Goal: Task Accomplishment & Management: Manage account settings

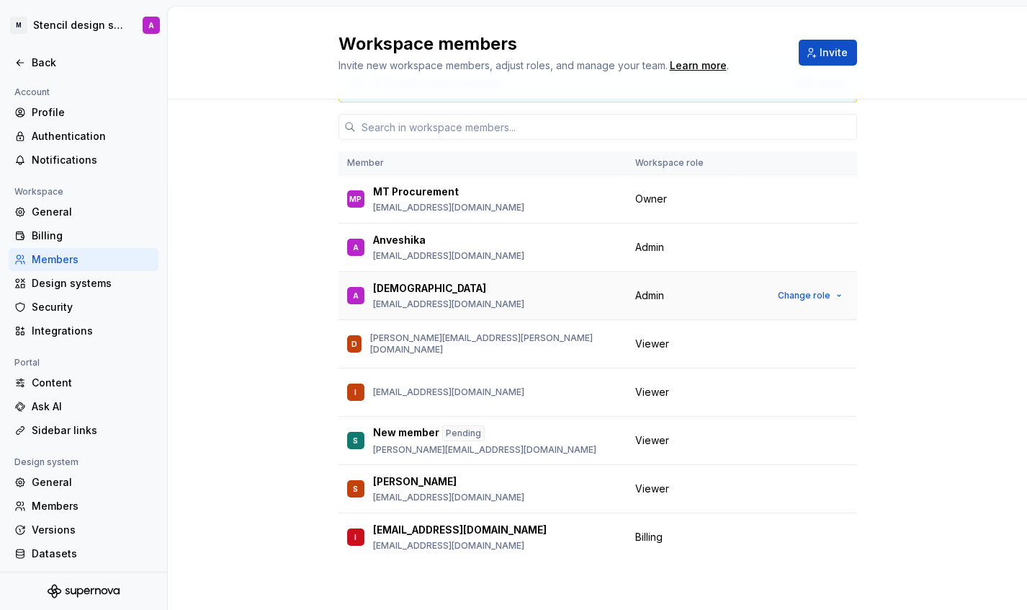
scroll to position [53, 0]
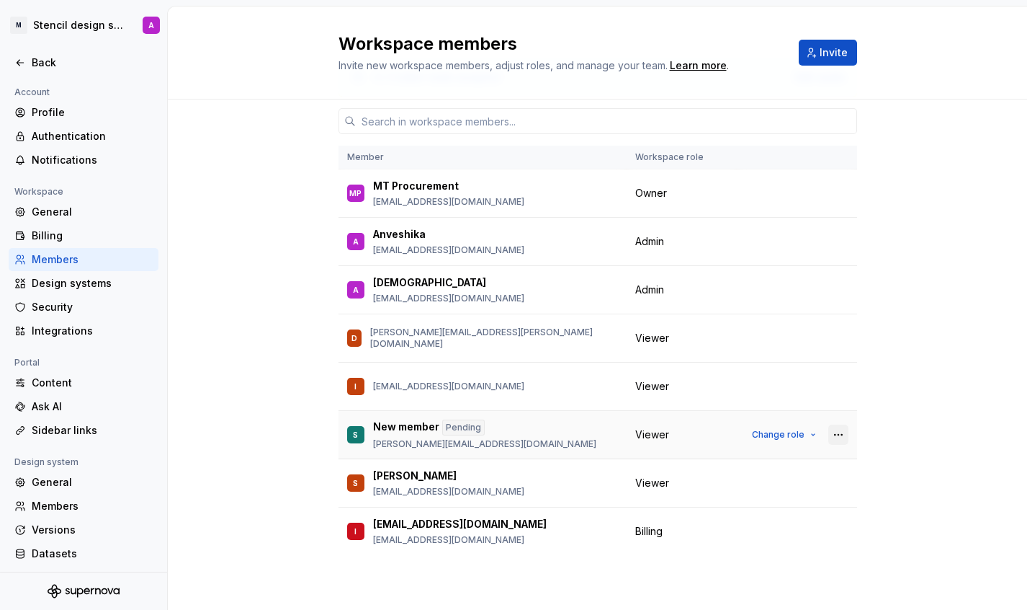
click at [844, 432] on button "button" at bounding box center [839, 434] width 20 height 20
click at [919, 445] on div "3 / 3 editor seats assigned Edit seats Member Workspace role MP MT Procurement …" at bounding box center [598, 327] width 860 height 563
click at [903, 418] on div "3 / 3 editor seats assigned Edit seats Member Workspace role MP MT Procurement …" at bounding box center [598, 327] width 860 height 563
click at [839, 435] on button "button" at bounding box center [839, 434] width 20 height 20
click at [904, 486] on div "3 / 3 editor seats assigned Edit seats Member Workspace role MP MT Procurement …" at bounding box center [598, 327] width 860 height 563
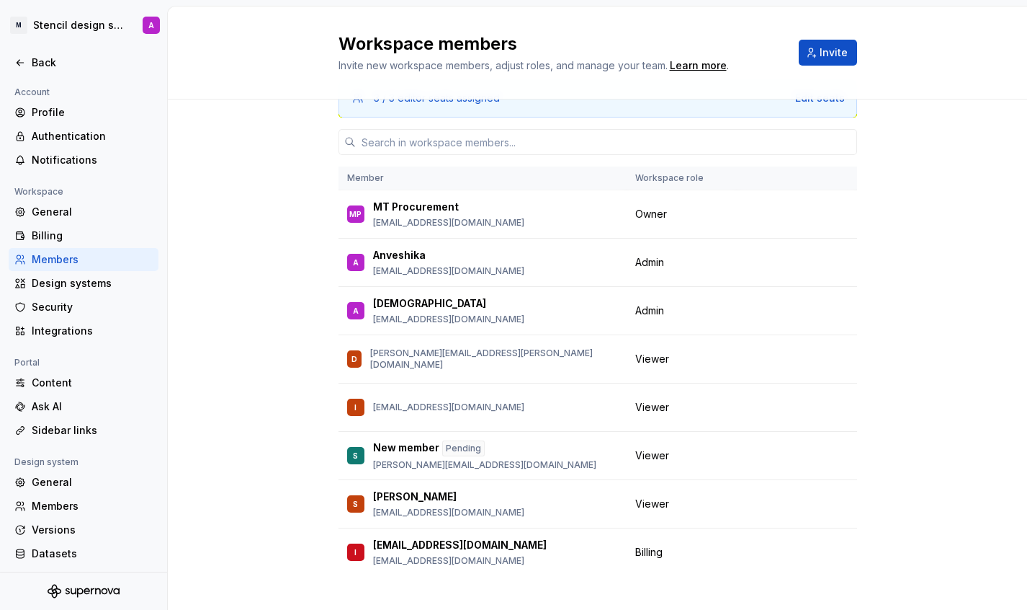
scroll to position [14, 0]
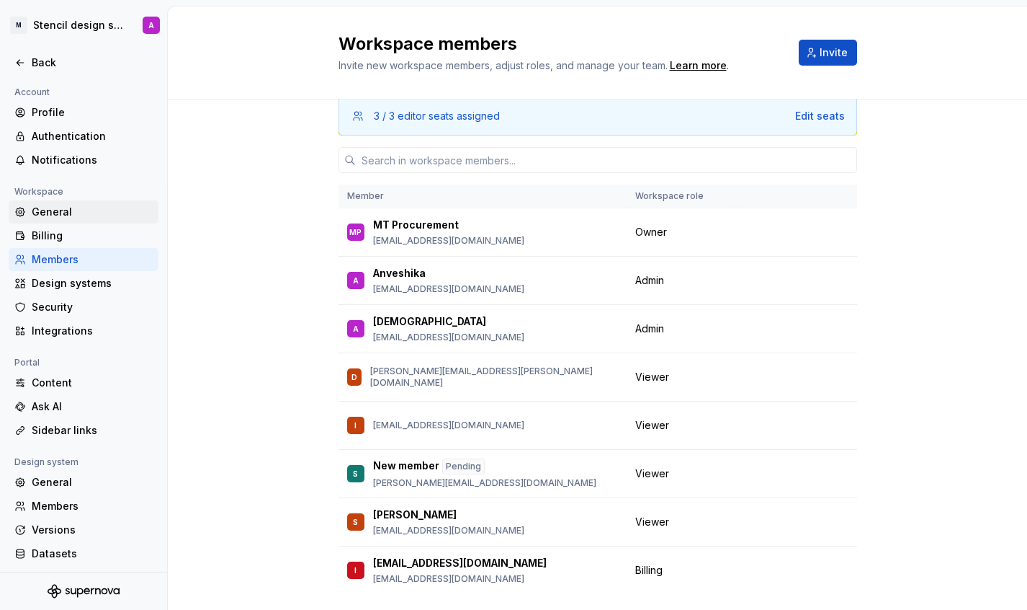
click at [88, 217] on div "General" at bounding box center [92, 212] width 121 height 14
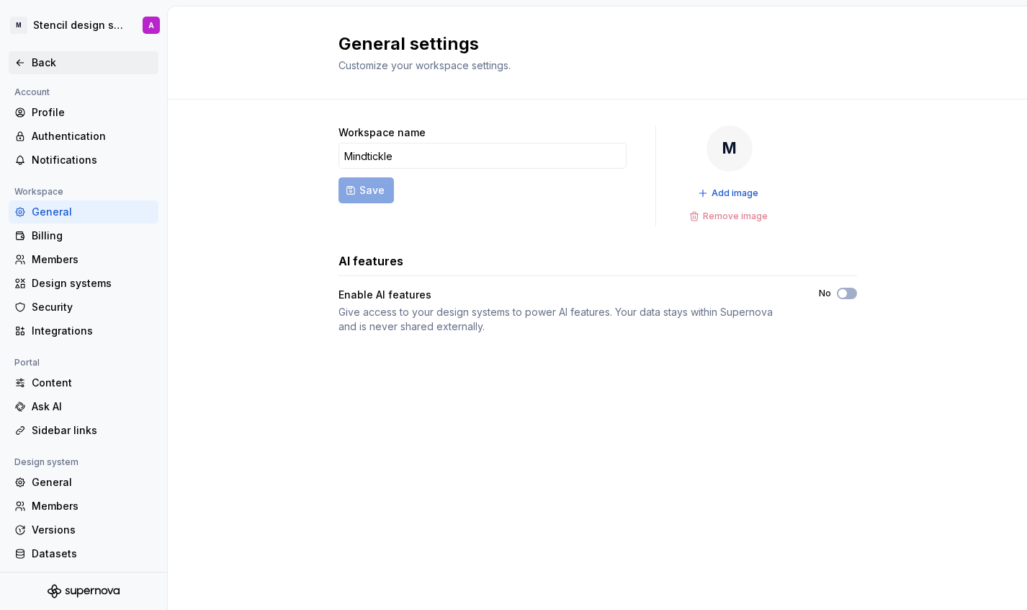
click at [34, 60] on div "Back" at bounding box center [92, 62] width 121 height 14
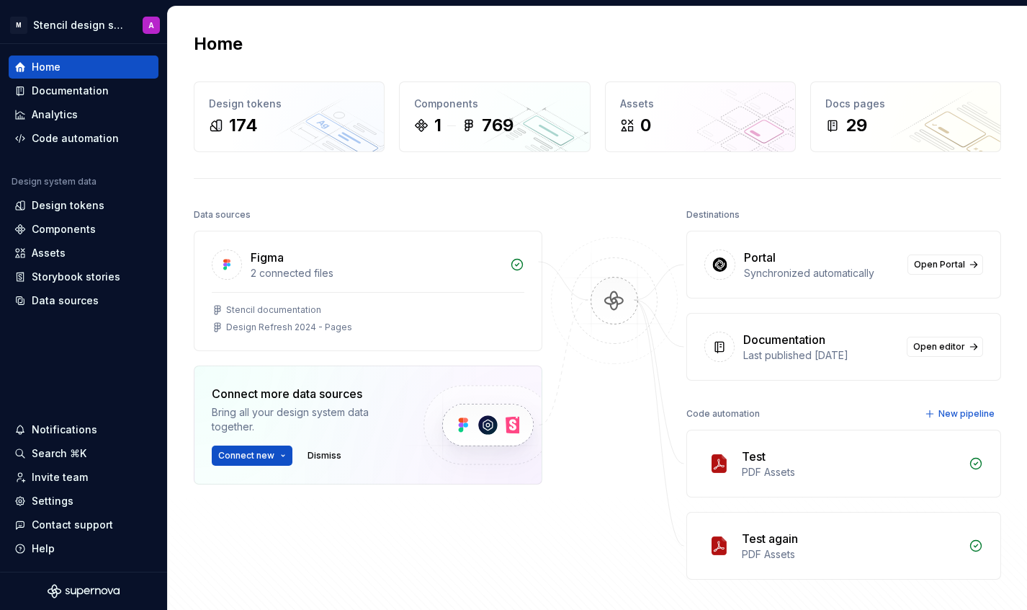
click at [1011, 38] on div "Home Design tokens 174 Components 1 769 Assets 0 Docs pages 29 Data sources Fig…" at bounding box center [598, 334] width 860 height 656
